Goal: Information Seeking & Learning: Learn about a topic

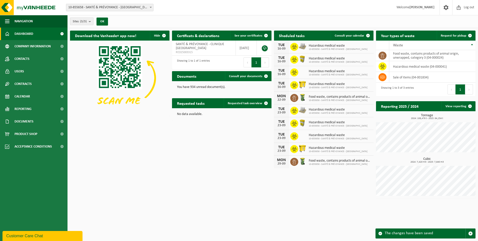
click at [89, 22] on button "Sites (3/3)" at bounding box center [82, 22] width 24 height 8
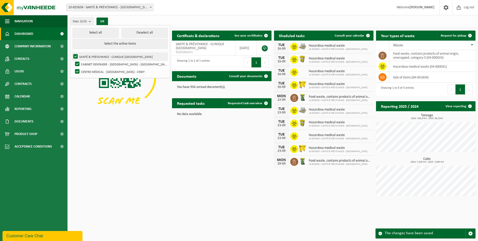
click at [96, 56] on label "SANTÉ & PRÉVOYANCE - CLINIQUE [GEOGRAPHIC_DATA]" at bounding box center [119, 57] width 95 height 8
click at [72, 53] on input "SANTÉ & PRÉVOYANCE - CLINIQUE [GEOGRAPHIC_DATA]" at bounding box center [71, 53] width 0 height 0
checkbox input "false"
click at [76, 62] on label "CABINET DENTAIERE - [GEOGRAPHIC_DATA] - [GEOGRAPHIC_DATA]" at bounding box center [121, 64] width 94 height 8
click at [73, 60] on input "CABINET DENTAIERE - [GEOGRAPHIC_DATA] - [GEOGRAPHIC_DATA]" at bounding box center [73, 60] width 0 height 0
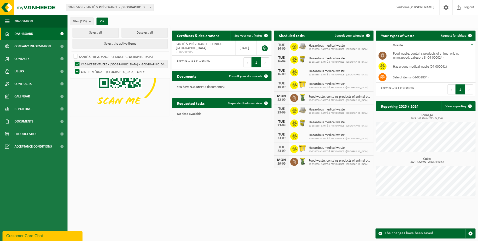
checkbox input "false"
click at [78, 71] on label "CENTRE MÉDICAL - [GEOGRAPHIC_DATA] - CINEY" at bounding box center [121, 72] width 94 height 8
click at [73, 68] on input "CENTRE MÉDICAL - [GEOGRAPHIC_DATA] - CINEY" at bounding box center [73, 68] width 0 height 0
checkbox input "false"
click at [76, 57] on label "SANTÉ & PRÉVOYANCE - CLINIQUE [GEOGRAPHIC_DATA]" at bounding box center [119, 57] width 95 height 8
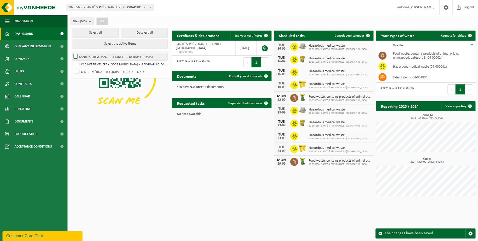
click at [72, 53] on input "SANTÉ & PRÉVOYANCE - CLINIQUE [GEOGRAPHIC_DATA]" at bounding box center [71, 53] width 0 height 0
checkbox input "true"
click at [103, 22] on button "OK" at bounding box center [103, 22] width 12 height 8
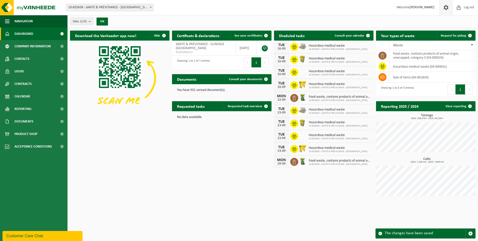
click at [445, 8] on span at bounding box center [446, 7] width 8 height 15
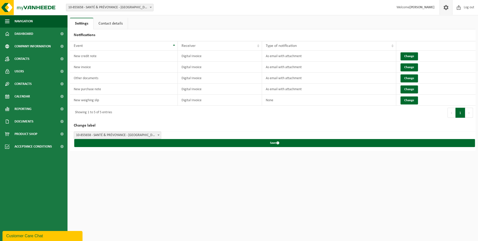
click at [159, 133] on span at bounding box center [158, 135] width 5 height 7
click at [115, 25] on link "Contact details" at bounding box center [111, 24] width 34 height 12
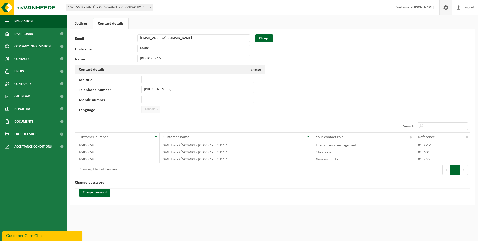
click at [153, 111] on span "Français" at bounding box center [151, 109] width 19 height 7
click at [264, 38] on button "Change" at bounding box center [265, 38] width 18 height 8
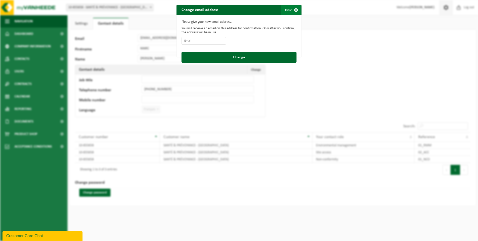
click at [294, 11] on span "button" at bounding box center [296, 10] width 10 height 10
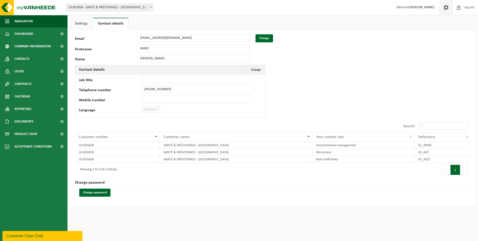
click at [81, 23] on link "Settings" at bounding box center [81, 24] width 23 height 12
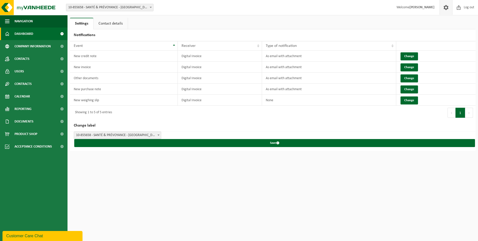
click at [22, 34] on span "Dashboard" at bounding box center [24, 34] width 19 height 13
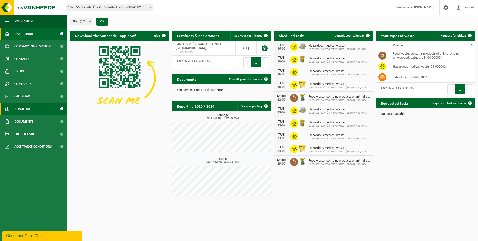
click at [56, 108] on link "Reporting" at bounding box center [34, 109] width 68 height 13
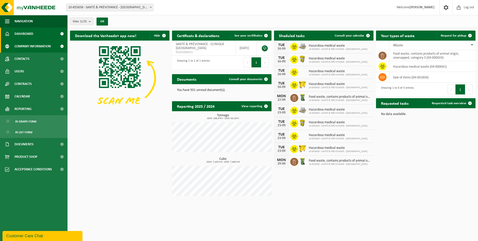
click at [44, 47] on span "Company information" at bounding box center [33, 46] width 36 height 13
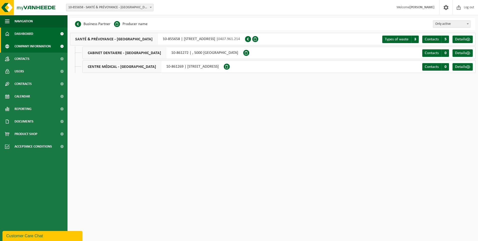
click at [32, 32] on span "Dashboard" at bounding box center [24, 34] width 19 height 13
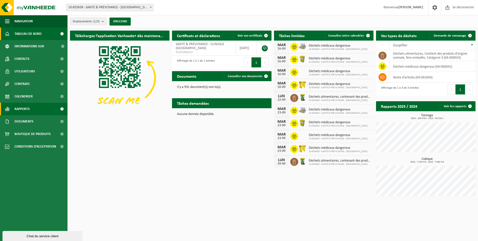
click at [29, 107] on span "Rapports" at bounding box center [22, 109] width 15 height 13
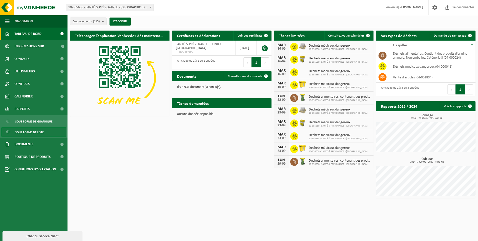
click at [30, 133] on span "Sous forme de liste" at bounding box center [29, 132] width 29 height 10
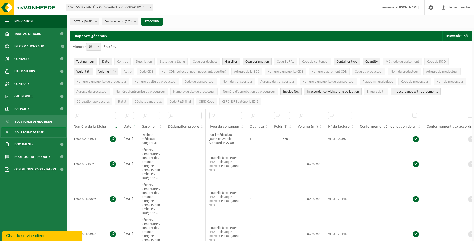
click at [138, 23] on b "submit" at bounding box center [136, 21] width 5 height 7
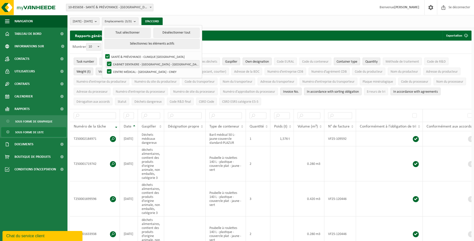
click at [122, 61] on label "CABINET DENTAIERE - [GEOGRAPHIC_DATA] - [GEOGRAPHIC_DATA]" at bounding box center [153, 64] width 94 height 8
click at [105, 60] on input "CABINET DENTAIERE - [GEOGRAPHIC_DATA] - [GEOGRAPHIC_DATA]" at bounding box center [105, 60] width 0 height 0
checkbox input "false"
click at [121, 72] on label "CENTRE MÉDICAL - [GEOGRAPHIC_DATA] - CINEY" at bounding box center [153, 72] width 94 height 8
click at [105, 68] on input "CENTRE MÉDICAL - [GEOGRAPHIC_DATA] - CINEY" at bounding box center [105, 68] width 0 height 0
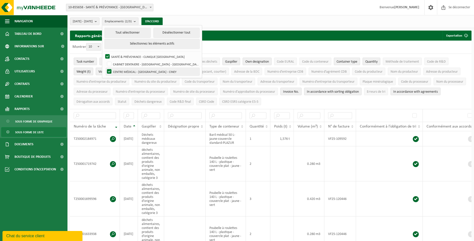
checkbox input "false"
click at [163, 20] on button "D’ACCORD" at bounding box center [152, 22] width 21 height 8
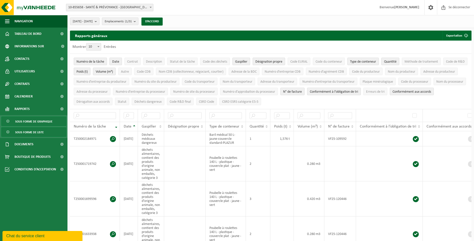
click at [31, 121] on span "Sous forme de graphique" at bounding box center [33, 122] width 37 height 10
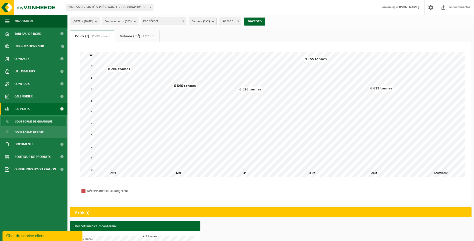
click at [138, 20] on b "submit" at bounding box center [136, 21] width 5 height 7
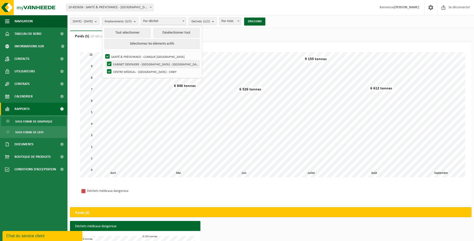
click at [122, 63] on label "CABINET DENTAIERE - [GEOGRAPHIC_DATA] - [GEOGRAPHIC_DATA]" at bounding box center [153, 64] width 94 height 8
click at [105, 60] on input "CABINET DENTAIERE - [GEOGRAPHIC_DATA] - [GEOGRAPHIC_DATA]" at bounding box center [105, 60] width 0 height 0
checkbox input "false"
click at [122, 70] on label "CENTRE MÉDICAL - [GEOGRAPHIC_DATA] - CINEY" at bounding box center [153, 72] width 94 height 8
click at [105, 68] on input "CENTRE MÉDICAL - [GEOGRAPHIC_DATA] - CINEY" at bounding box center [105, 68] width 0 height 0
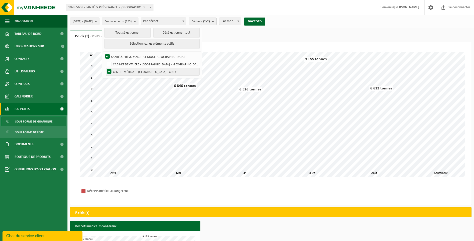
checkbox input "false"
click at [266, 20] on button "D’ACCORD" at bounding box center [254, 22] width 21 height 8
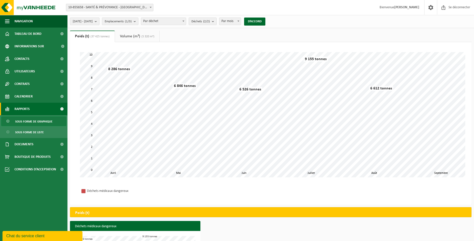
click at [99, 22] on b "submit" at bounding box center [97, 21] width 5 height 7
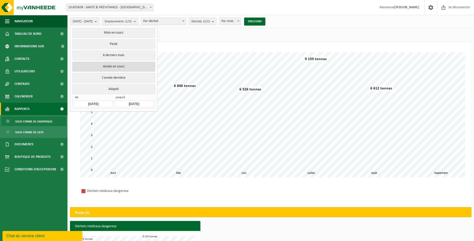
click at [111, 65] on button "Année en cours" at bounding box center [113, 67] width 83 height 10
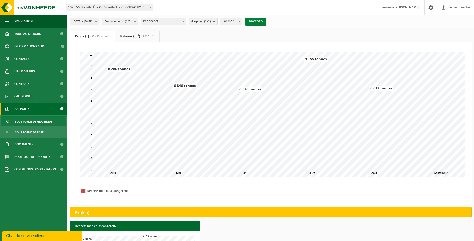
click at [264, 21] on button "D’ACCORD" at bounding box center [255, 22] width 21 height 8
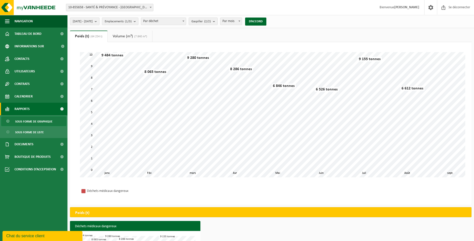
click at [99, 20] on b "submit" at bounding box center [97, 21] width 5 height 7
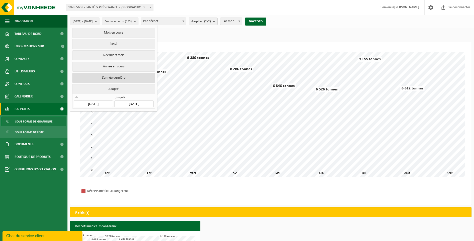
click at [105, 75] on button "L’année dernière" at bounding box center [113, 78] width 83 height 10
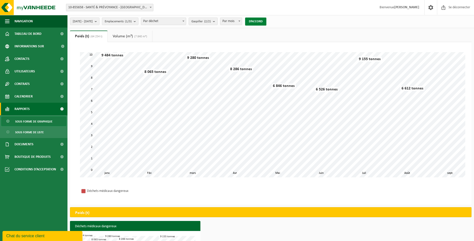
click at [267, 22] on button "D’ACCORD" at bounding box center [255, 22] width 21 height 8
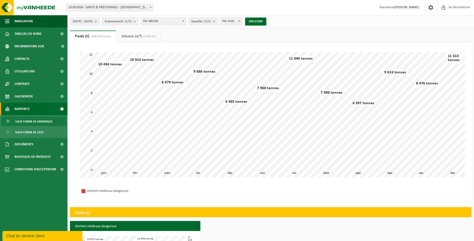
click at [186, 22] on span at bounding box center [183, 21] width 5 height 7
select select "2"
click at [227, 23] on b "submit" at bounding box center [224, 21] width 5 height 7
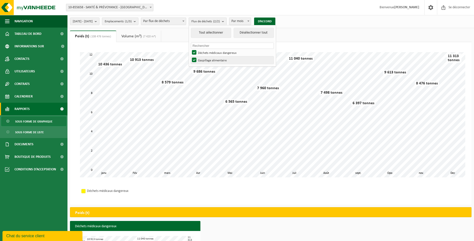
click at [209, 60] on label "Gaspillage alimentaire" at bounding box center [232, 60] width 83 height 8
click at [190, 56] on input "Gaspillage alimentaire" at bounding box center [190, 56] width 0 height 0
click at [276, 21] on button "D’ACCORD" at bounding box center [264, 22] width 21 height 8
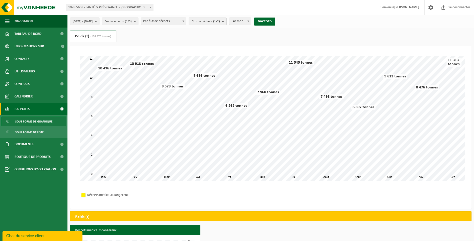
click at [227, 23] on b "submit" at bounding box center [224, 21] width 5 height 7
click at [231, 60] on label "Gaspillage alimentaire" at bounding box center [232, 60] width 83 height 8
click at [190, 56] on input "Gaspillage alimentaire" at bounding box center [190, 56] width 0 height 0
checkbox input "true"
click at [227, 52] on label "Déchets médicaux dangereux" at bounding box center [232, 53] width 83 height 8
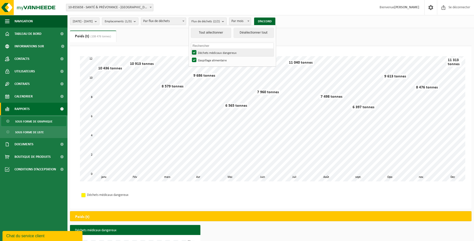
click at [190, 49] on input "Déchets médicaux dangereux" at bounding box center [190, 49] width 0 height 0
checkbox input "false"
click at [276, 23] on button "D’ACCORD" at bounding box center [264, 22] width 21 height 8
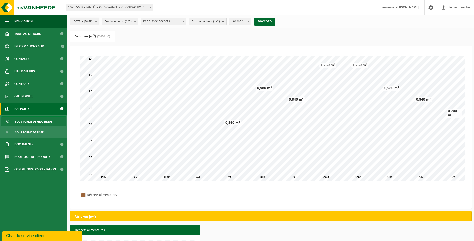
click at [99, 24] on b "submit" at bounding box center [97, 21] width 5 height 7
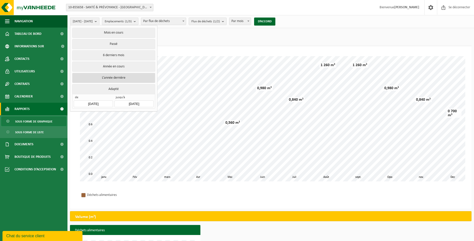
click at [110, 76] on button "L’année dernière" at bounding box center [113, 78] width 83 height 10
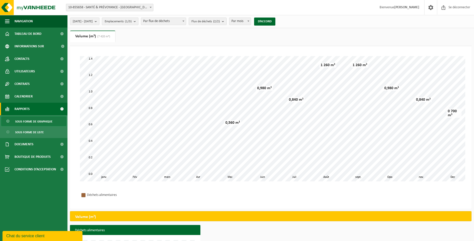
click at [138, 22] on b "submit" at bounding box center [136, 21] width 5 height 7
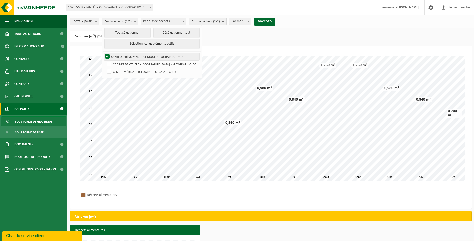
click at [120, 56] on label "SANTÉ & PRÉVOYANCE - CLINIQUE [GEOGRAPHIC_DATA]" at bounding box center [151, 57] width 95 height 8
click at [104, 53] on input "SANTÉ & PRÉVOYANCE - CLINIQUE [GEOGRAPHIC_DATA]" at bounding box center [103, 53] width 0 height 0
checkbox input "false"
click at [122, 64] on label "CABINET DENTAIERE - [GEOGRAPHIC_DATA] - [GEOGRAPHIC_DATA]" at bounding box center [153, 64] width 94 height 8
click at [105, 60] on input "CABINET DENTAIERE - [GEOGRAPHIC_DATA] - [GEOGRAPHIC_DATA]" at bounding box center [105, 60] width 0 height 0
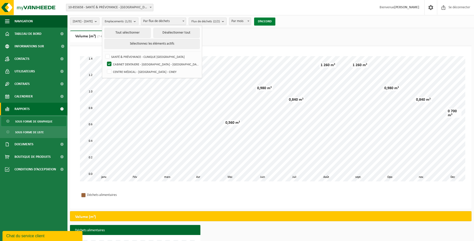
click at [276, 23] on button "D’ACCORD" at bounding box center [264, 22] width 21 height 8
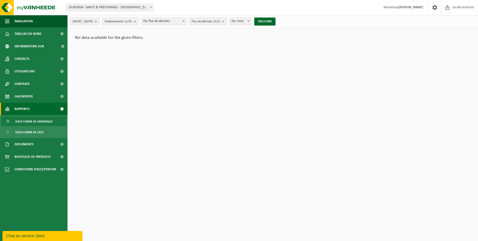
click at [220, 23] on count "(2/2)" at bounding box center [216, 21] width 7 height 3
click at [220, 21] on count "(2/2)" at bounding box center [216, 21] width 7 height 3
click at [276, 23] on button "D’ACCORD" at bounding box center [264, 22] width 21 height 8
click at [138, 23] on b "submit" at bounding box center [136, 21] width 5 height 7
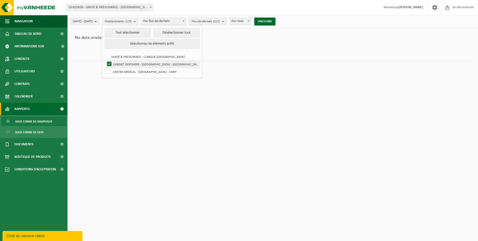
click at [124, 64] on label "CABINET DENTAIERE - [GEOGRAPHIC_DATA] - [GEOGRAPHIC_DATA]" at bounding box center [153, 64] width 94 height 8
click at [105, 60] on input "CABINET DENTAIERE - [GEOGRAPHIC_DATA] - [GEOGRAPHIC_DATA]" at bounding box center [105, 60] width 0 height 0
checkbox input "false"
click at [122, 72] on label "CENTRE MÉDICAL - [GEOGRAPHIC_DATA] - CINEY" at bounding box center [153, 72] width 94 height 8
click at [105, 68] on input "CENTRE MÉDICAL - [GEOGRAPHIC_DATA] - CINEY" at bounding box center [105, 68] width 0 height 0
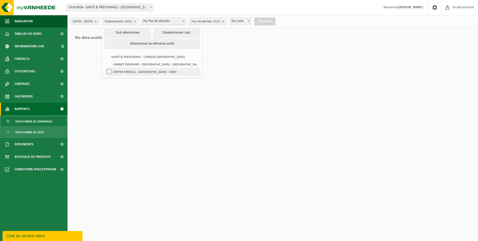
checkbox input "true"
click at [276, 20] on button "D’ACCORD" at bounding box center [264, 22] width 21 height 8
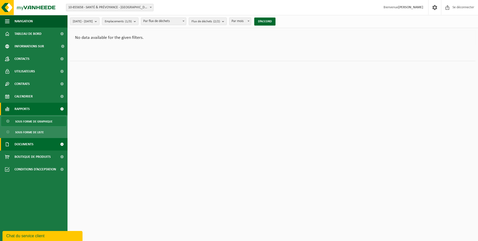
click at [33, 143] on span "Documents" at bounding box center [24, 144] width 19 height 13
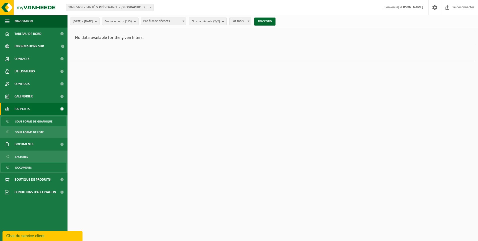
click at [26, 167] on span "Documents" at bounding box center [23, 168] width 17 height 10
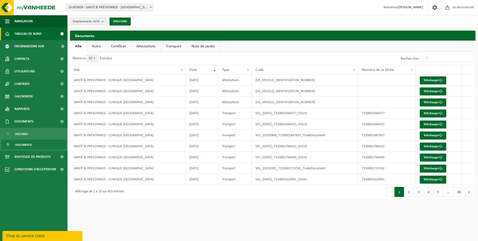
click at [31, 35] on span "Tableau de bord" at bounding box center [28, 34] width 27 height 13
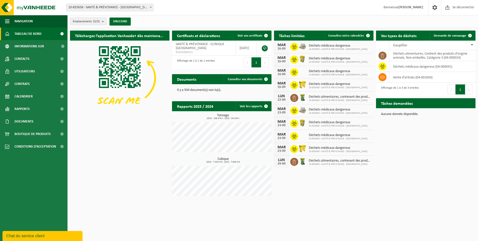
click at [105, 22] on b "submit" at bounding box center [104, 21] width 5 height 7
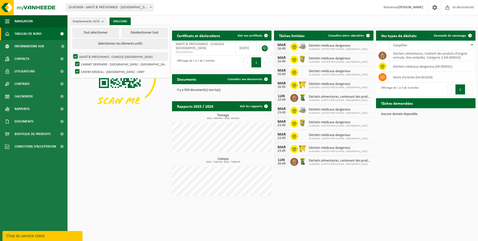
click at [74, 56] on label "SANTÉ & PRÉVOYANCE - CLINIQUE [GEOGRAPHIC_DATA]" at bounding box center [119, 57] width 95 height 8
click at [72, 53] on input "SANTÉ & PRÉVOYANCE - CLINIQUE [GEOGRAPHIC_DATA]" at bounding box center [71, 53] width 0 height 0
click at [127, 21] on button "D’ACCORD" at bounding box center [120, 22] width 21 height 8
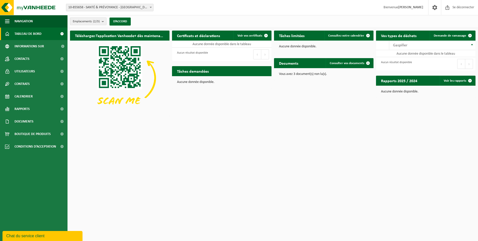
click at [86, 24] on span "Emplacements (2/3)" at bounding box center [86, 22] width 27 height 8
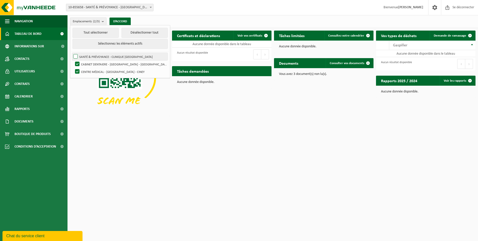
click at [98, 55] on label "SANTÉ & PRÉVOYANCE - CLINIQUE [GEOGRAPHIC_DATA]" at bounding box center [119, 57] width 95 height 8
click at [72, 53] on input "SANTÉ & PRÉVOYANCE - CLINIQUE [GEOGRAPHIC_DATA]" at bounding box center [71, 53] width 0 height 0
checkbox input "true"
click at [118, 18] on button "D’ACCORD" at bounding box center [120, 22] width 21 height 8
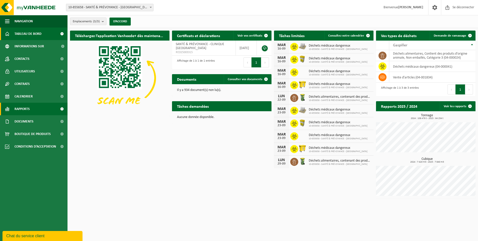
click at [25, 108] on span "Rapports" at bounding box center [22, 109] width 15 height 13
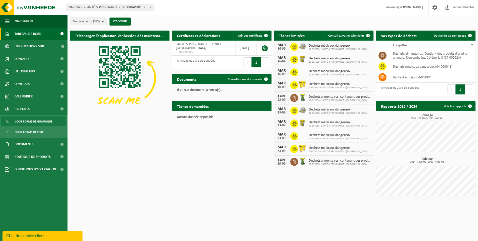
click at [31, 123] on span "Sous forme de graphique" at bounding box center [33, 122] width 37 height 10
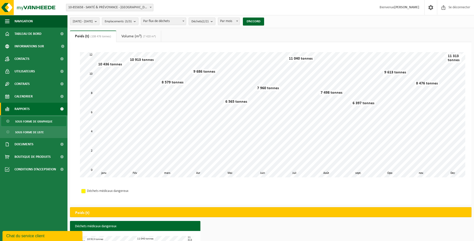
click at [99, 20] on b "submit" at bounding box center [97, 21] width 5 height 7
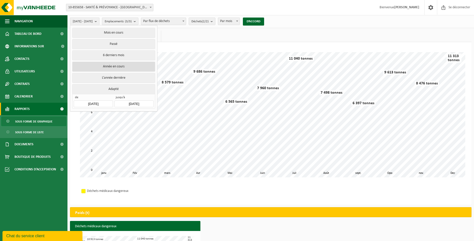
click at [99, 66] on button "Année en cours" at bounding box center [113, 67] width 83 height 10
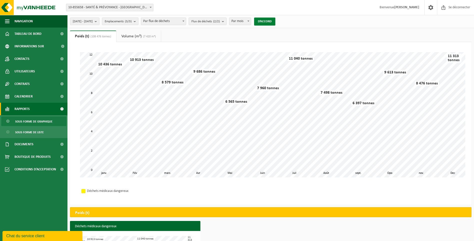
click at [276, 20] on button "D’ACCORD" at bounding box center [264, 22] width 21 height 8
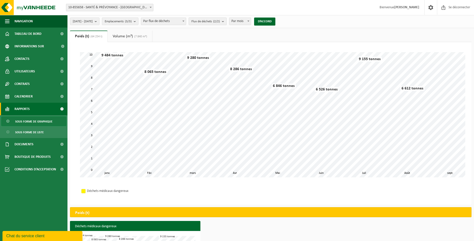
click at [227, 22] on b "submit" at bounding box center [224, 21] width 5 height 7
click at [221, 61] on label "Gaspillage alimentaire" at bounding box center [232, 60] width 83 height 8
click at [190, 56] on input "Gaspillage alimentaire" at bounding box center [190, 56] width 0 height 0
click at [275, 21] on button "D’ACCORD" at bounding box center [264, 22] width 21 height 8
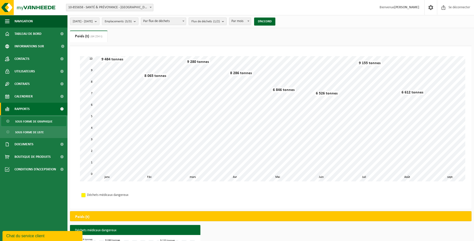
click at [227, 22] on b "submit" at bounding box center [224, 21] width 5 height 7
click at [221, 58] on label "Gaspillage alimentaire" at bounding box center [232, 60] width 83 height 8
click at [190, 56] on input "Gaspillage alimentaire" at bounding box center [190, 56] width 0 height 0
checkbox input "true"
click at [219, 55] on label "Déchets médicaux dangereux" at bounding box center [232, 53] width 83 height 8
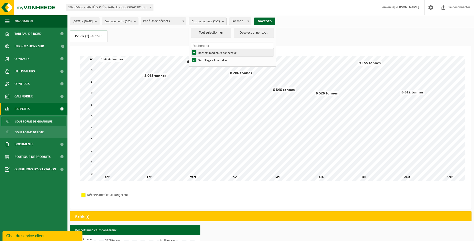
click at [190, 49] on input "Déchets médicaux dangereux" at bounding box center [190, 49] width 0 height 0
checkbox input "false"
click at [276, 21] on button "D’ACCORD" at bounding box center [264, 22] width 21 height 8
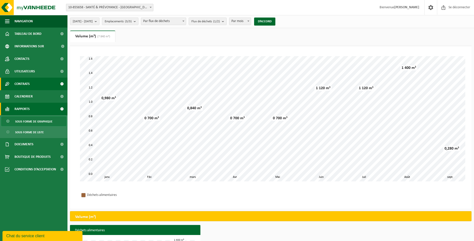
click at [28, 84] on span "Contrats" at bounding box center [22, 84] width 15 height 13
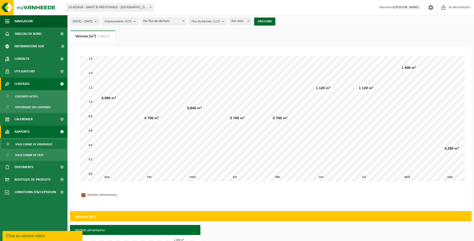
click at [27, 84] on span "Contrats" at bounding box center [22, 84] width 15 height 13
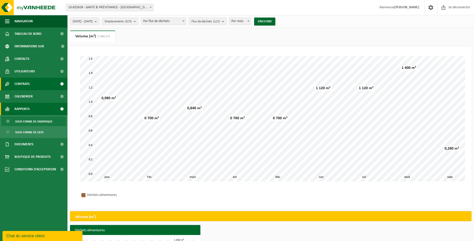
click at [26, 82] on span "Contrats" at bounding box center [22, 84] width 15 height 13
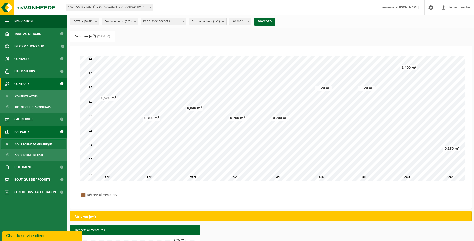
click at [34, 81] on link "Contrats" at bounding box center [34, 84] width 68 height 13
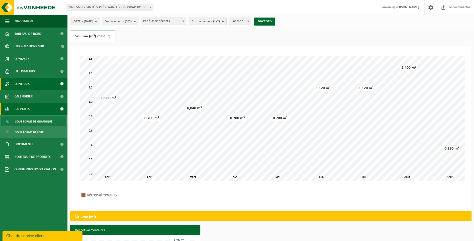
click at [35, 81] on link "Contrats" at bounding box center [34, 84] width 68 height 13
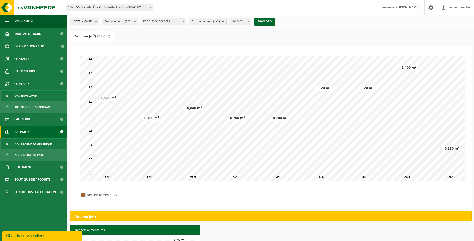
click at [30, 96] on span "Contrats actifs" at bounding box center [26, 97] width 23 height 10
